Goal: Information Seeking & Learning: Learn about a topic

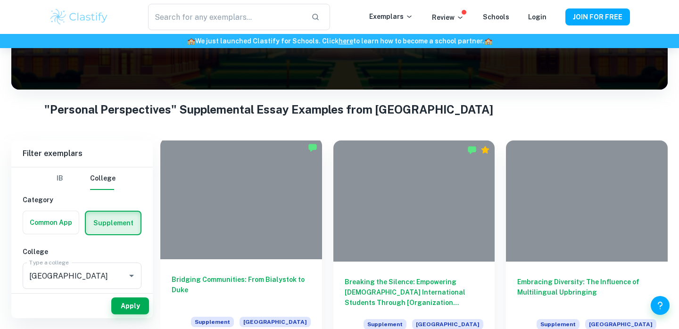
scroll to position [138, 0]
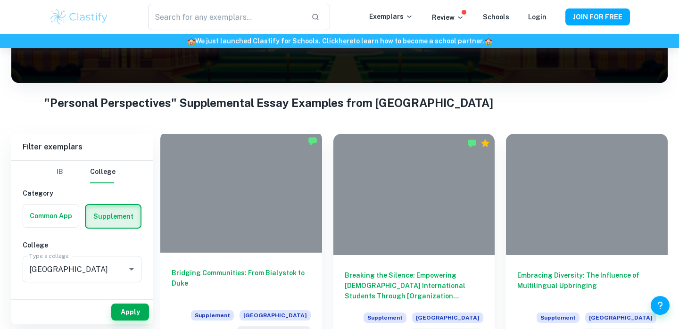
click at [244, 162] on div at bounding box center [241, 192] width 162 height 121
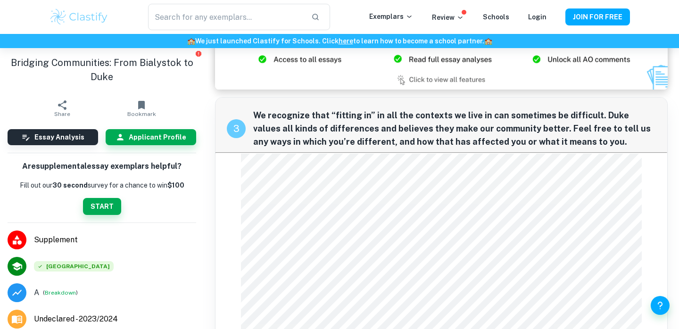
scroll to position [718, 0]
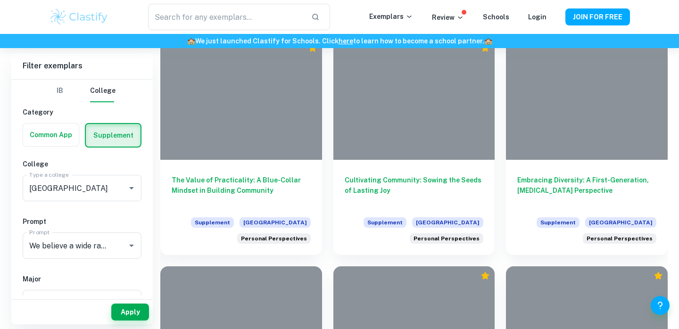
scroll to position [919, 0]
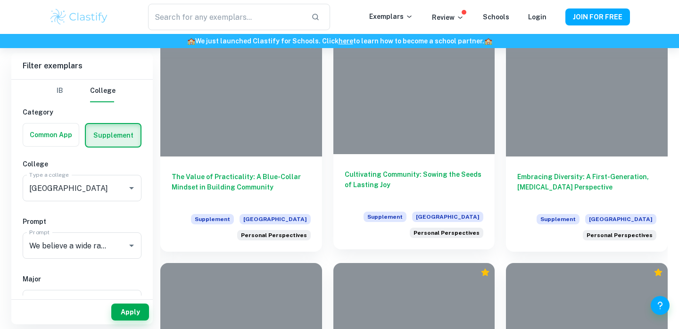
click at [403, 174] on h6 "Cultivating Community: Sowing the Seeds of Lasting Joy" at bounding box center [414, 184] width 139 height 31
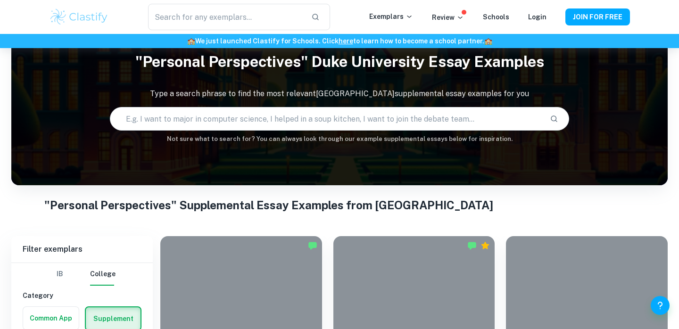
scroll to position [173, 0]
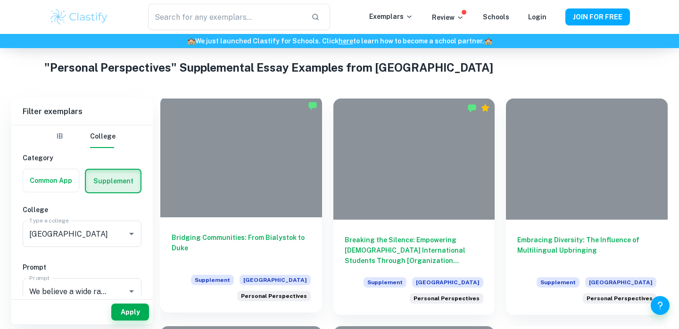
click at [247, 239] on h6 "Bridging Communities: From Bialystok to Duke" at bounding box center [241, 247] width 139 height 31
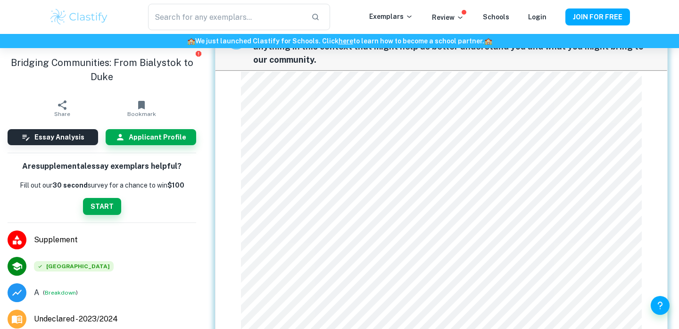
scroll to position [402, 0]
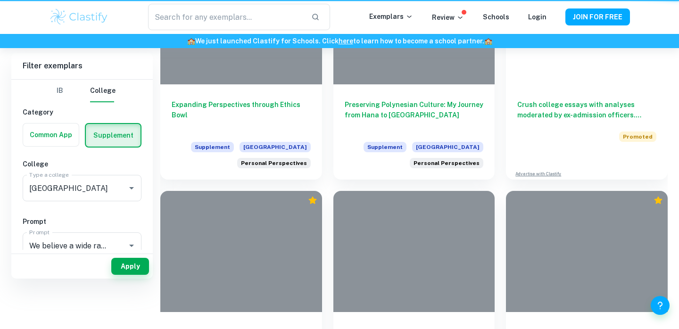
scroll to position [173, 0]
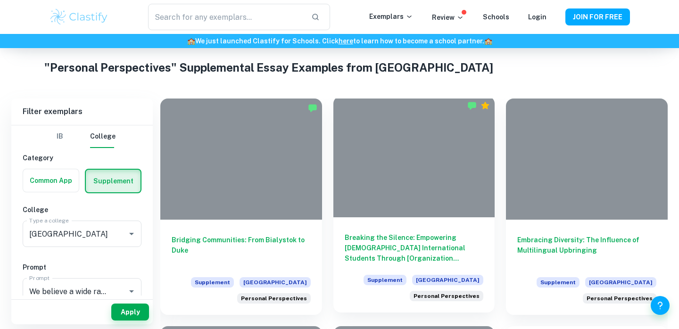
click at [406, 246] on h6 "Breaking the Silence: Empowering Chinese International Students Through [Organi…" at bounding box center [414, 247] width 139 height 31
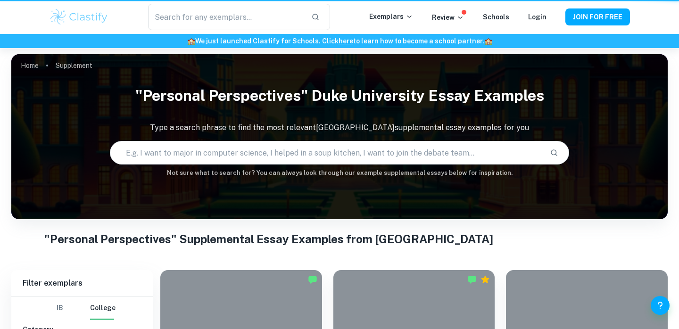
scroll to position [173, 0]
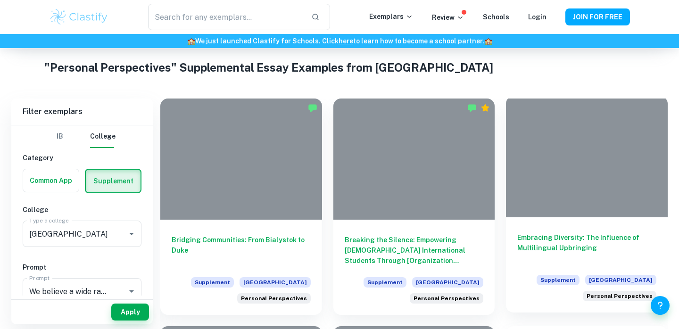
click at [559, 237] on h6 "Embracing Diversity: The Influence of Multilingual Upbringing" at bounding box center [586, 247] width 139 height 31
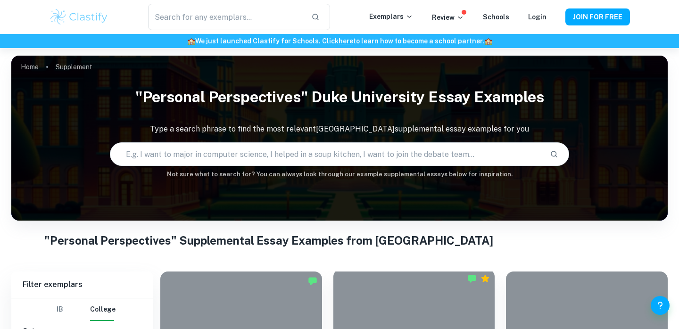
scroll to position [173, 0]
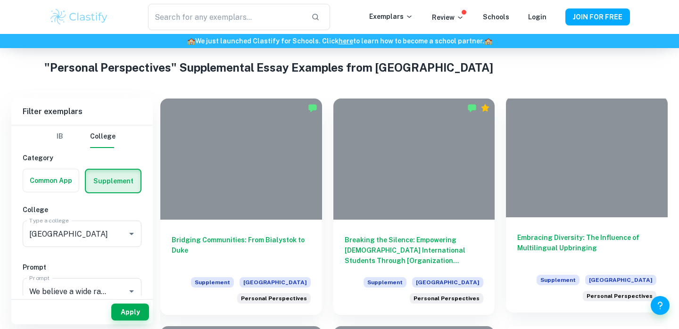
click at [561, 244] on h6 "Embracing Diversity: The Influence of Multilingual Upbringing" at bounding box center [586, 247] width 139 height 31
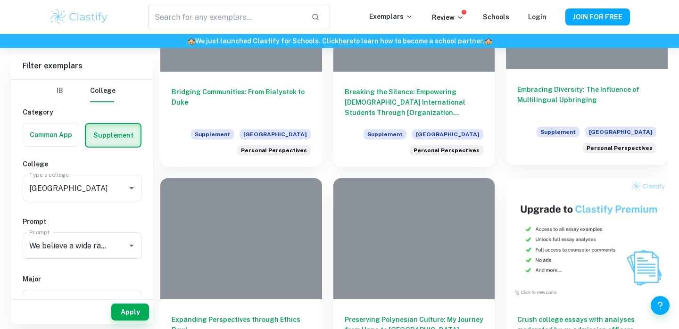
click at [539, 84] on h6 "Embracing Diversity: The Influence of Multilingual Upbringing" at bounding box center [586, 99] width 139 height 31
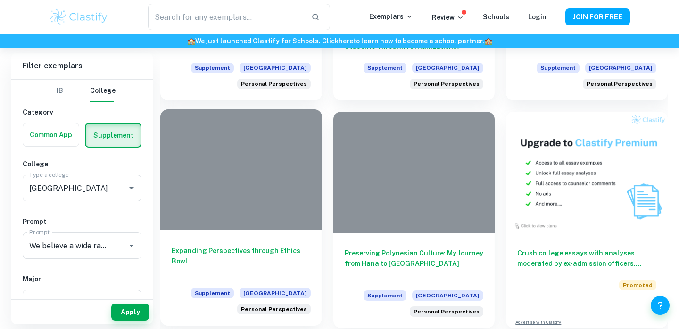
scroll to position [392, 0]
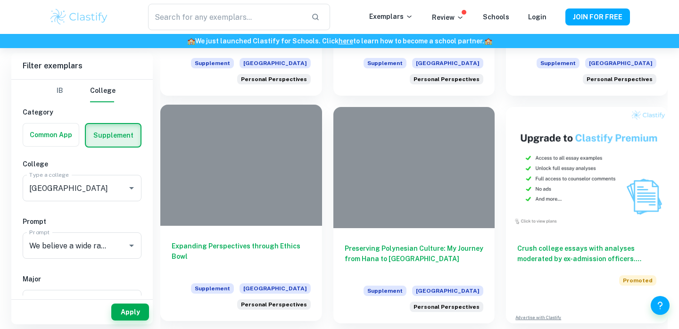
click at [245, 247] on h6 "Expanding Perspectives through Ethics Bowl" at bounding box center [241, 256] width 139 height 31
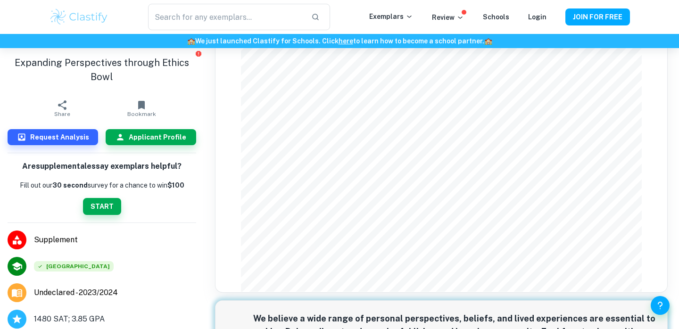
scroll to position [195, 0]
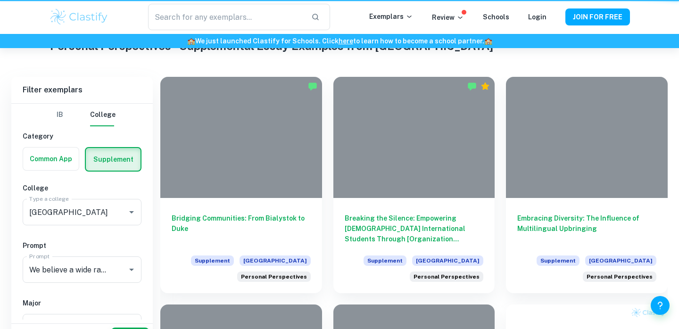
scroll to position [392, 0]
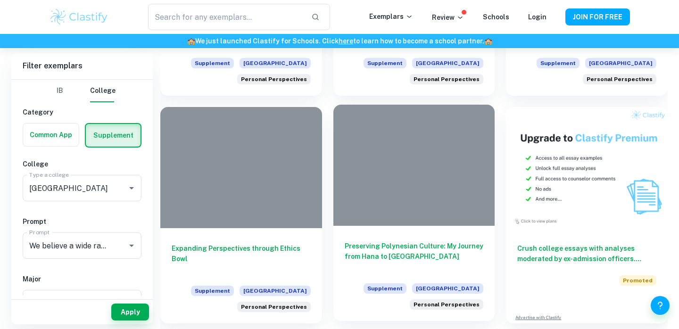
click at [391, 250] on h6 "Preserving Polynesian Culture: My Journey from Hana to Duke" at bounding box center [414, 256] width 139 height 31
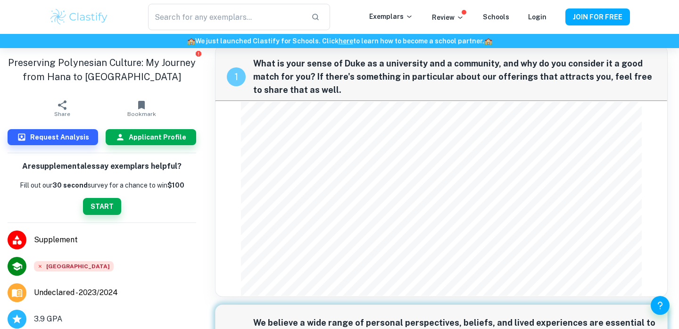
scroll to position [20, 0]
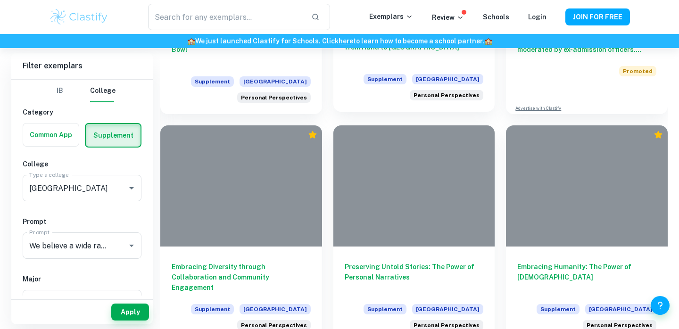
scroll to position [686, 0]
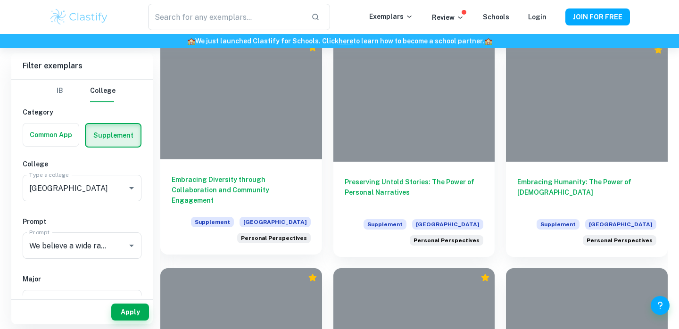
click at [236, 187] on h6 "Embracing Diversity through Collaboration and Community Engagement" at bounding box center [241, 189] width 139 height 31
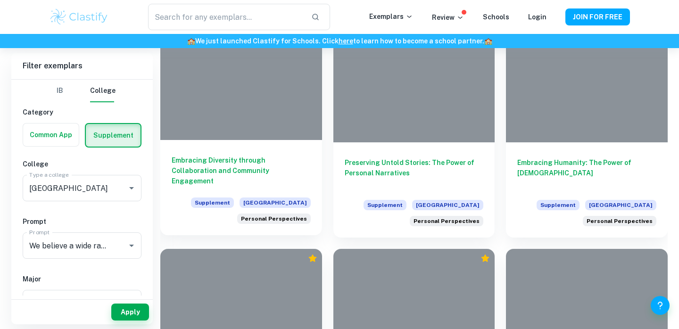
scroll to position [710, 0]
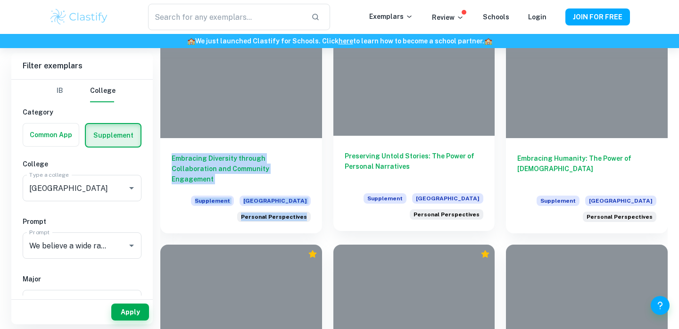
click at [387, 165] on h6 "Preserving Untold Stories: The Power of Personal Narratives" at bounding box center [414, 166] width 139 height 31
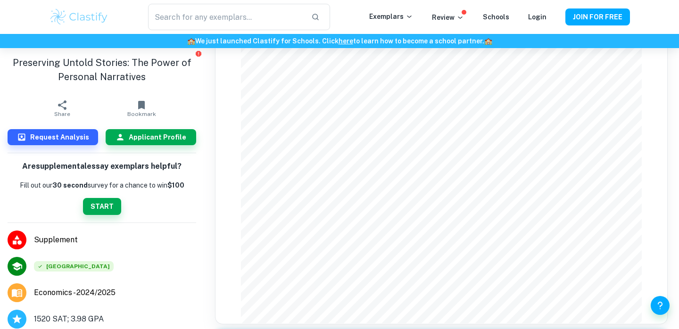
scroll to position [74, 0]
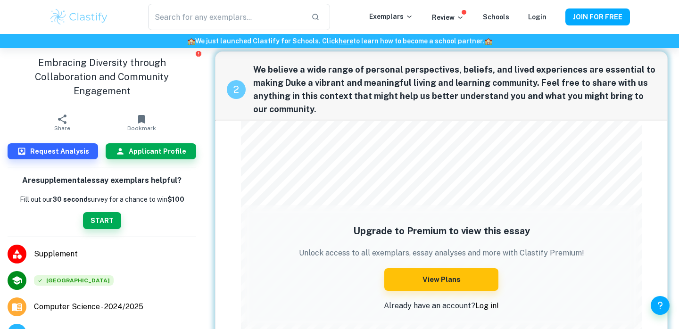
scroll to position [382, 0]
